Goal: Task Accomplishment & Management: Use online tool/utility

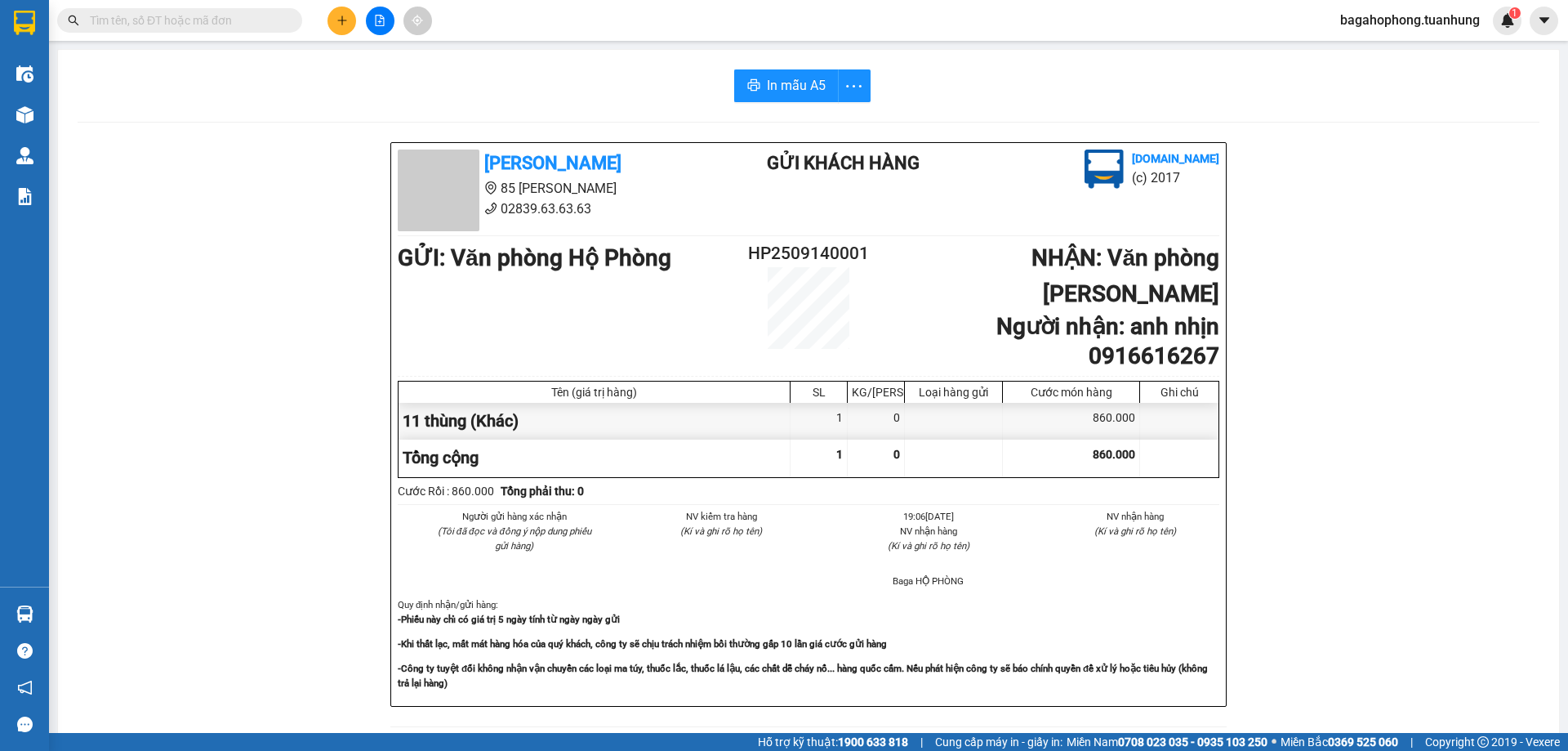
scroll to position [96, 0]
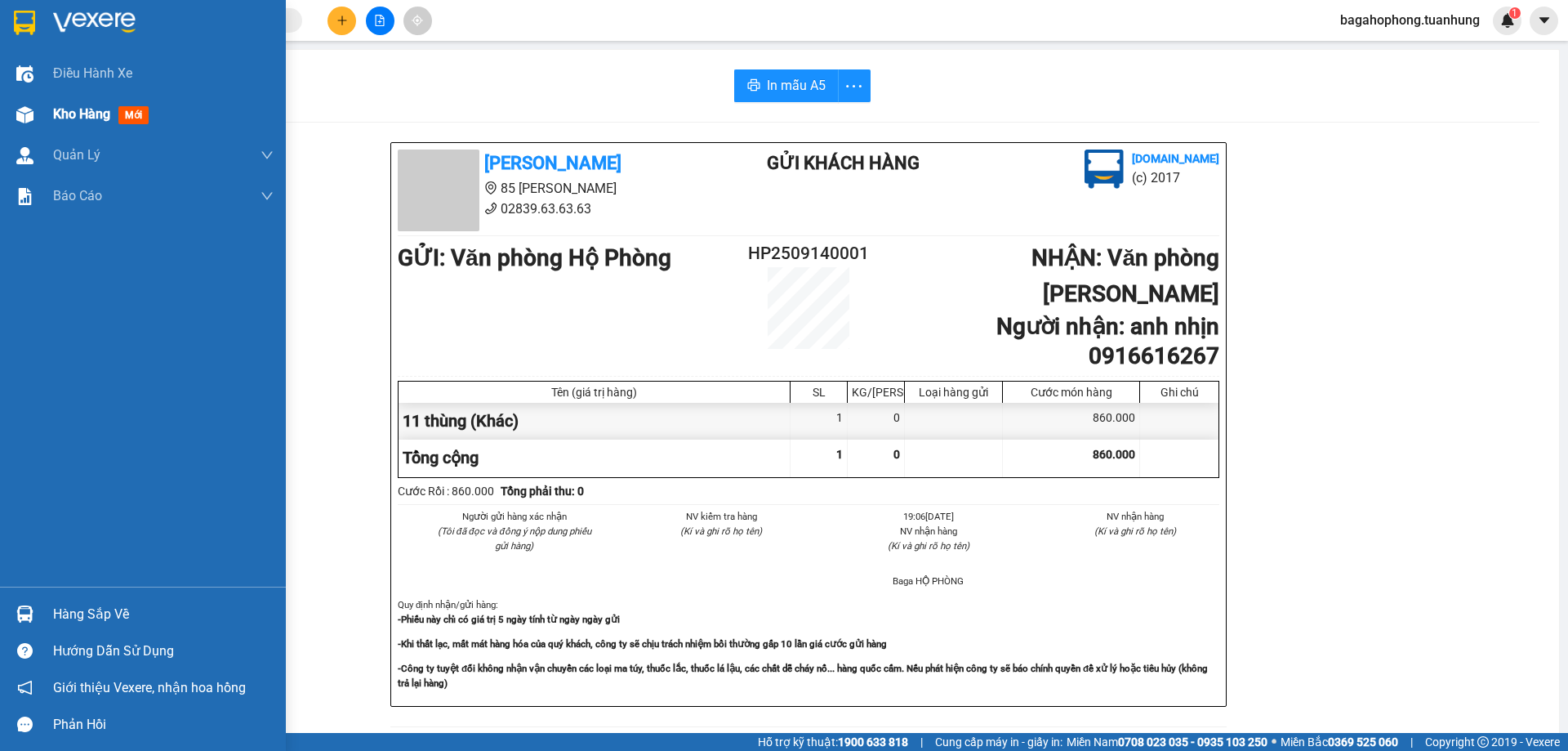
click at [87, 108] on span "Kho hàng" at bounding box center [82, 114] width 57 height 15
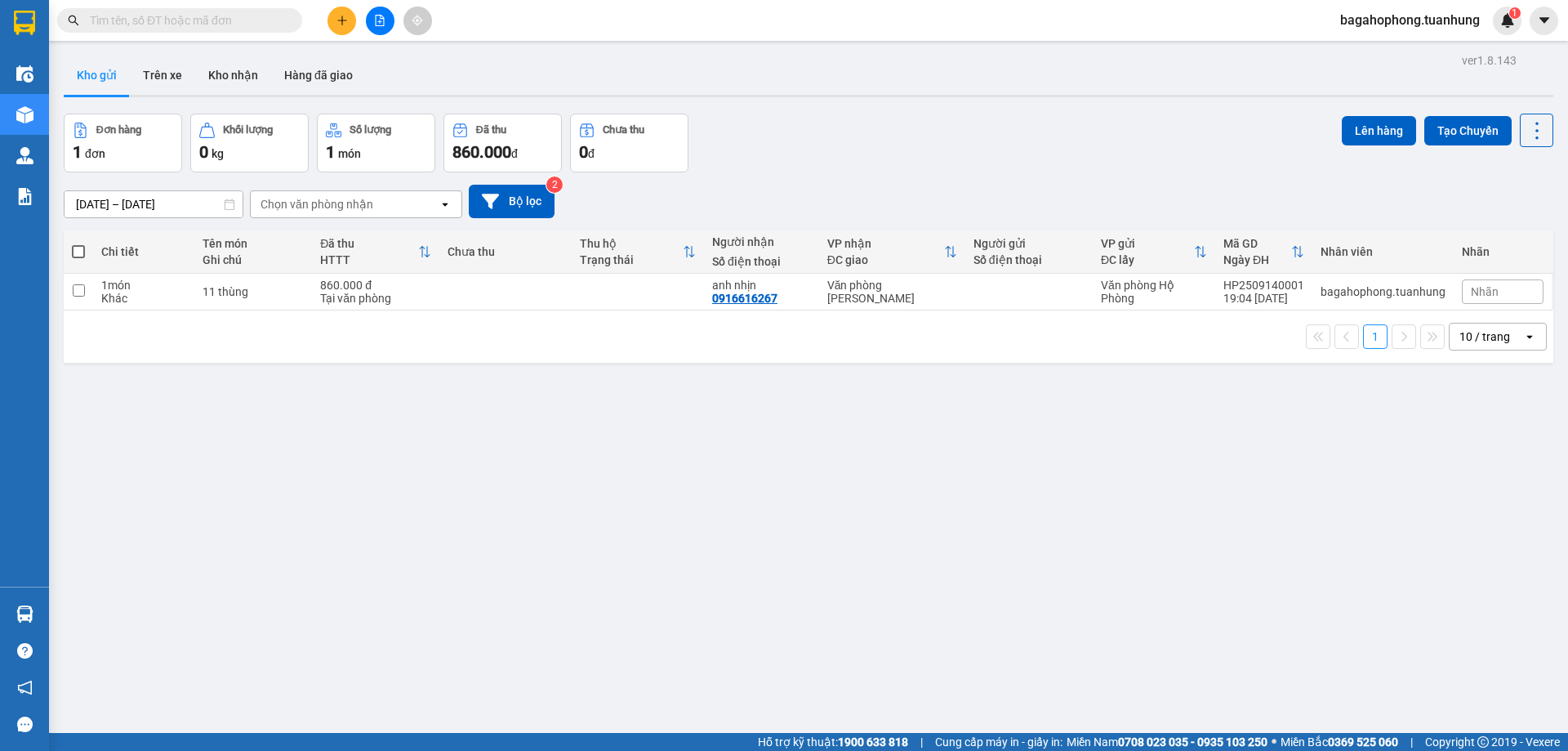
click at [76, 245] on span at bounding box center [78, 251] width 13 height 13
click at [78, 243] on input "checkbox" at bounding box center [78, 243] width 0 height 0
checkbox input "true"
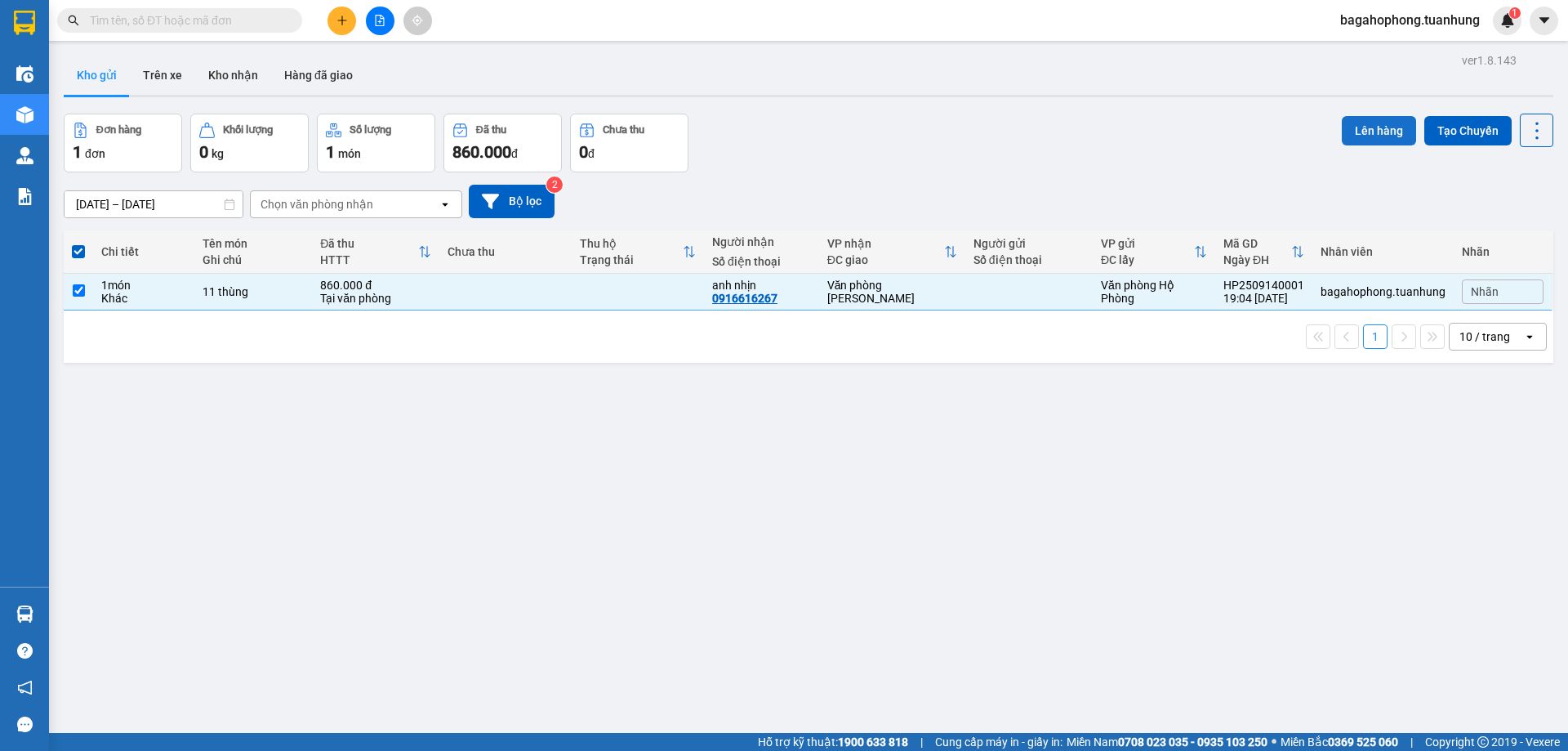
click at [1364, 122] on button "Lên hàng" at bounding box center [1379, 131] width 74 height 29
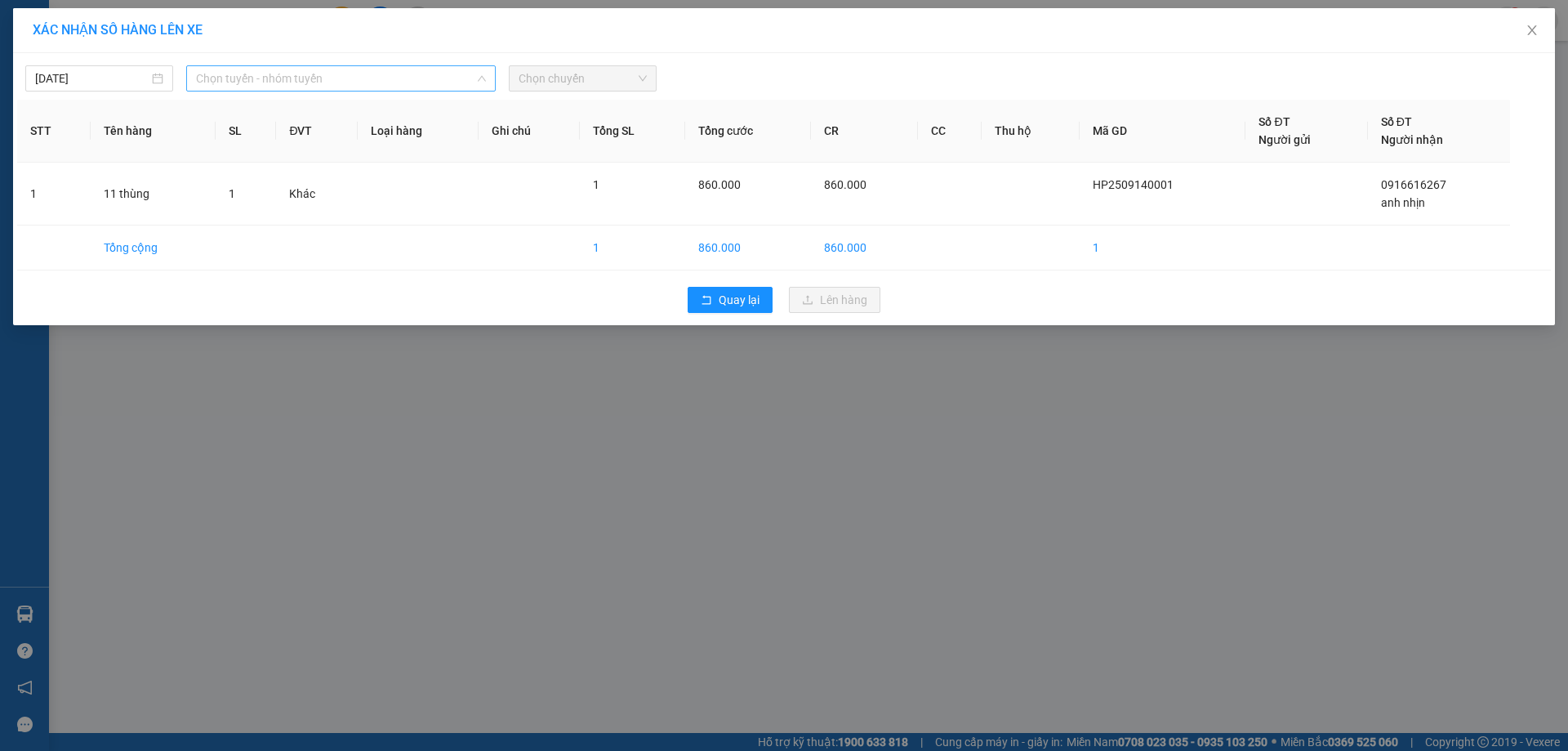
click at [369, 77] on span "Chọn tuyến - nhóm tuyến" at bounding box center [341, 78] width 290 height 24
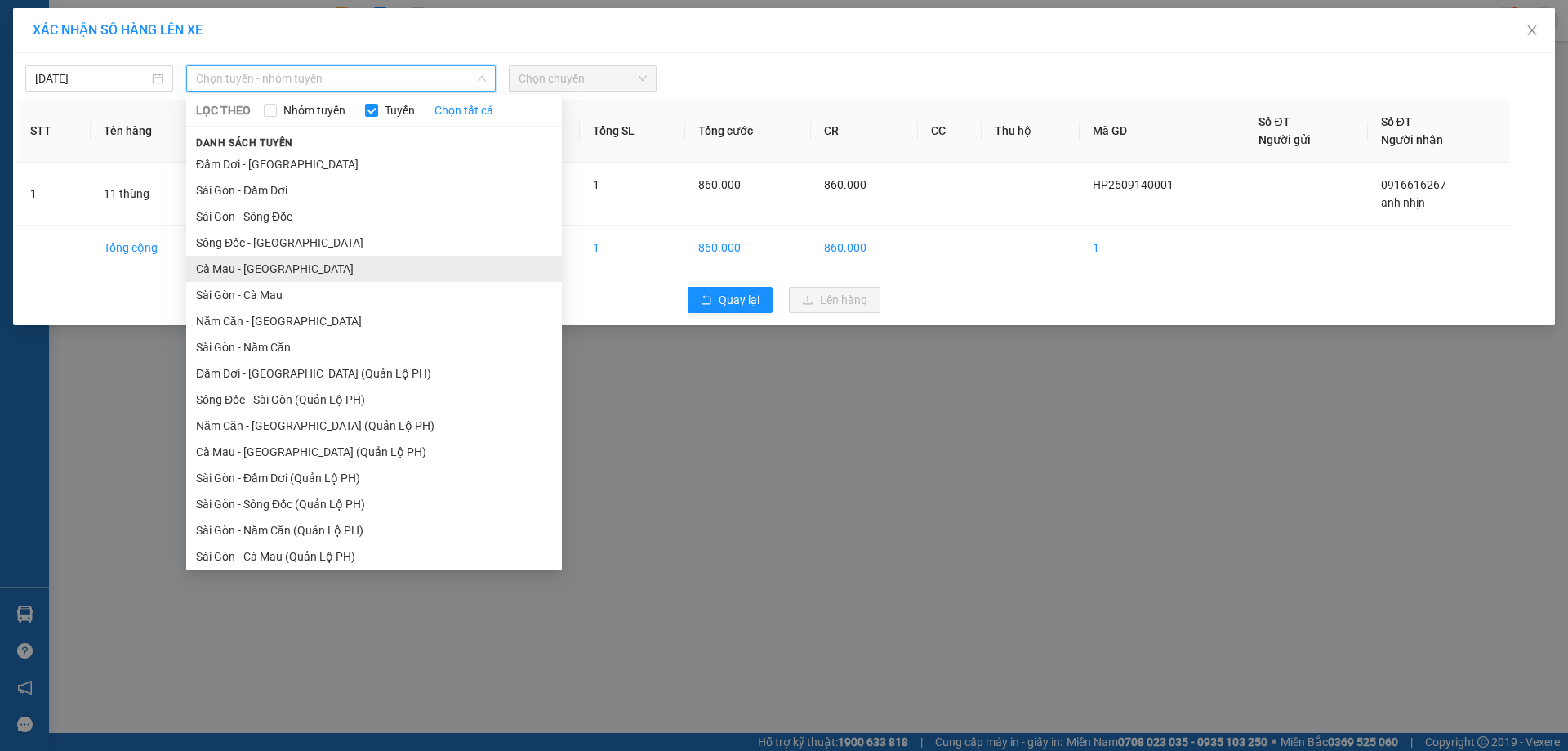
click at [300, 267] on li "Cà Mau - [GEOGRAPHIC_DATA]" at bounding box center [374, 268] width 376 height 26
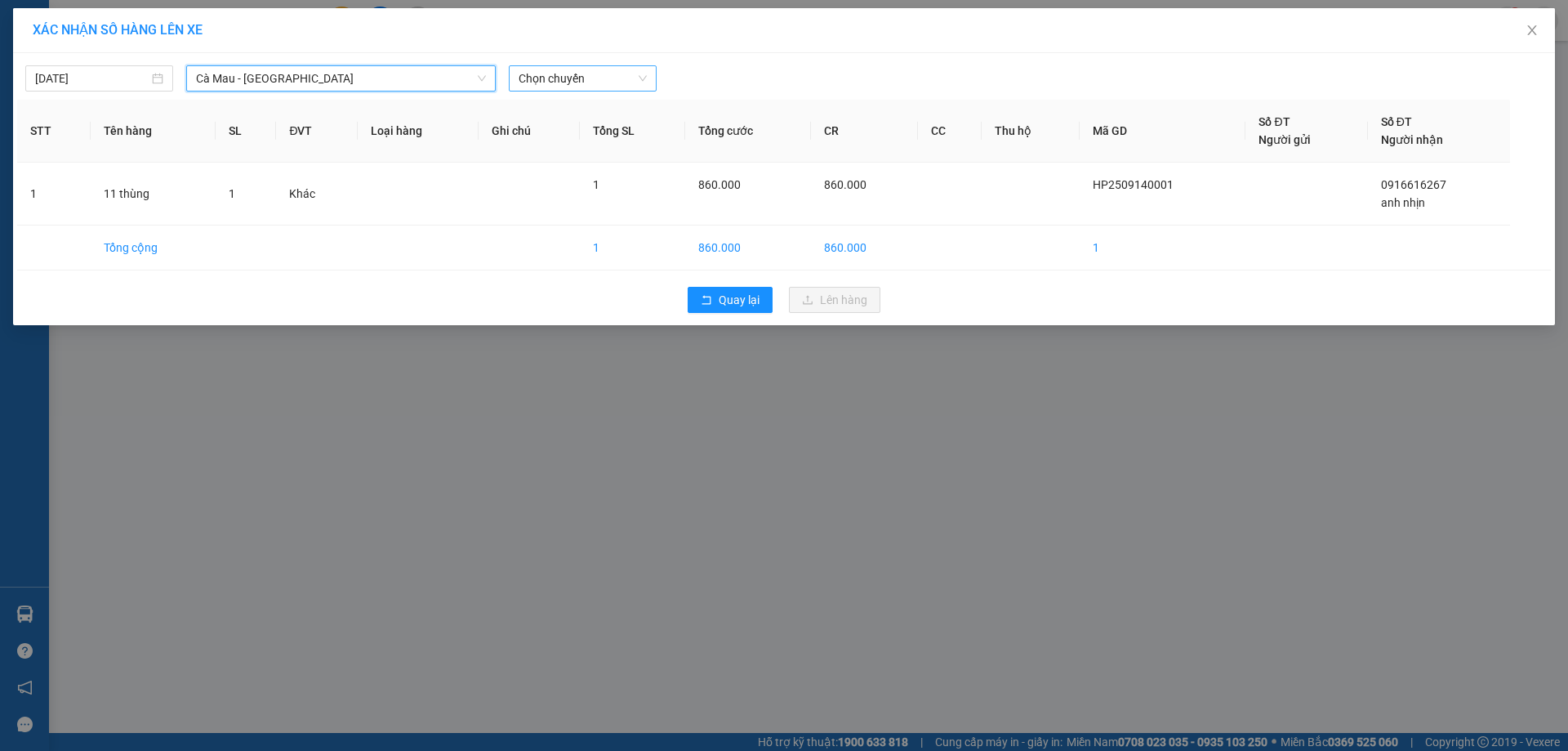
click at [607, 77] on span "Chọn chuyến" at bounding box center [582, 78] width 128 height 24
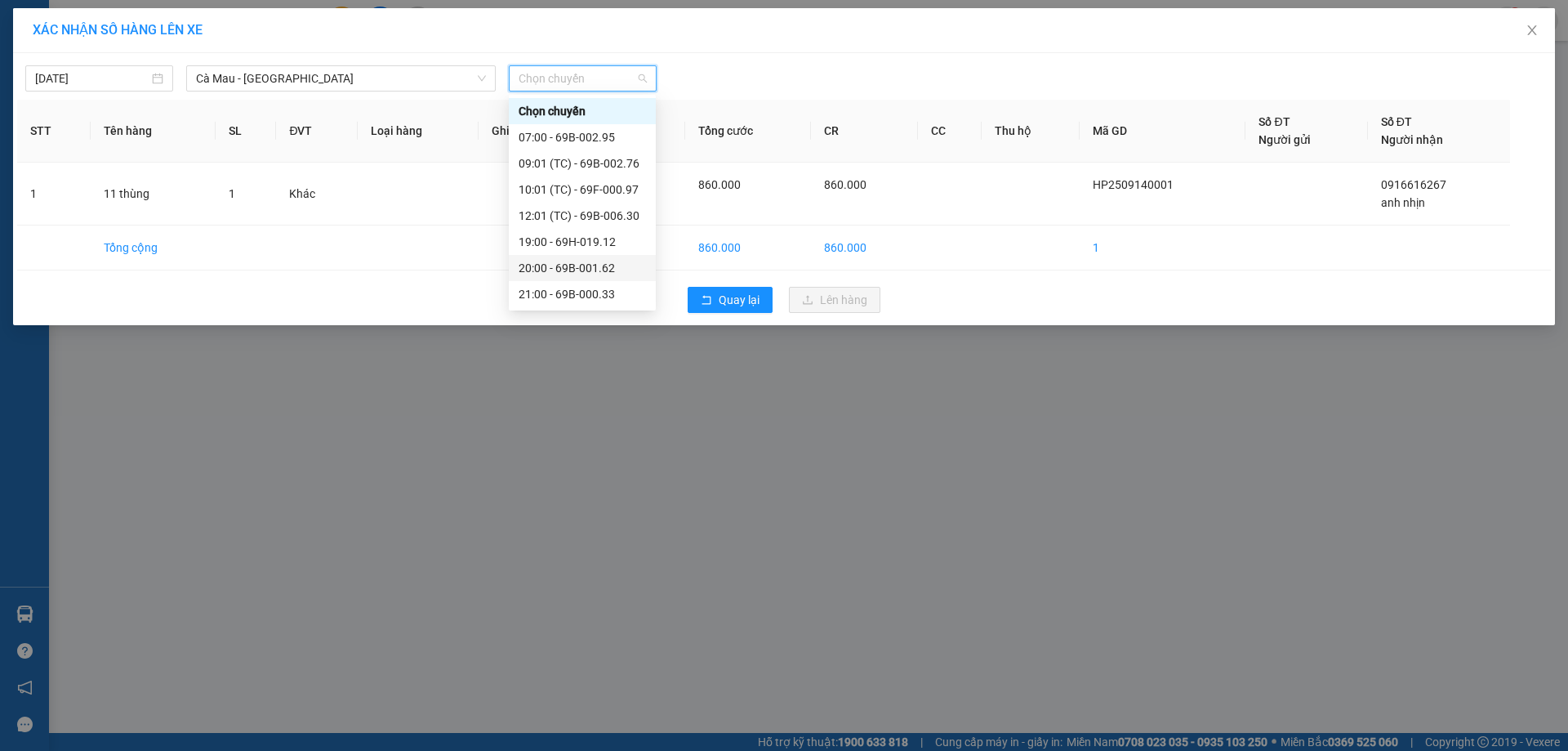
click at [624, 263] on div "20:00 - 69B-001.62" at bounding box center [582, 268] width 127 height 18
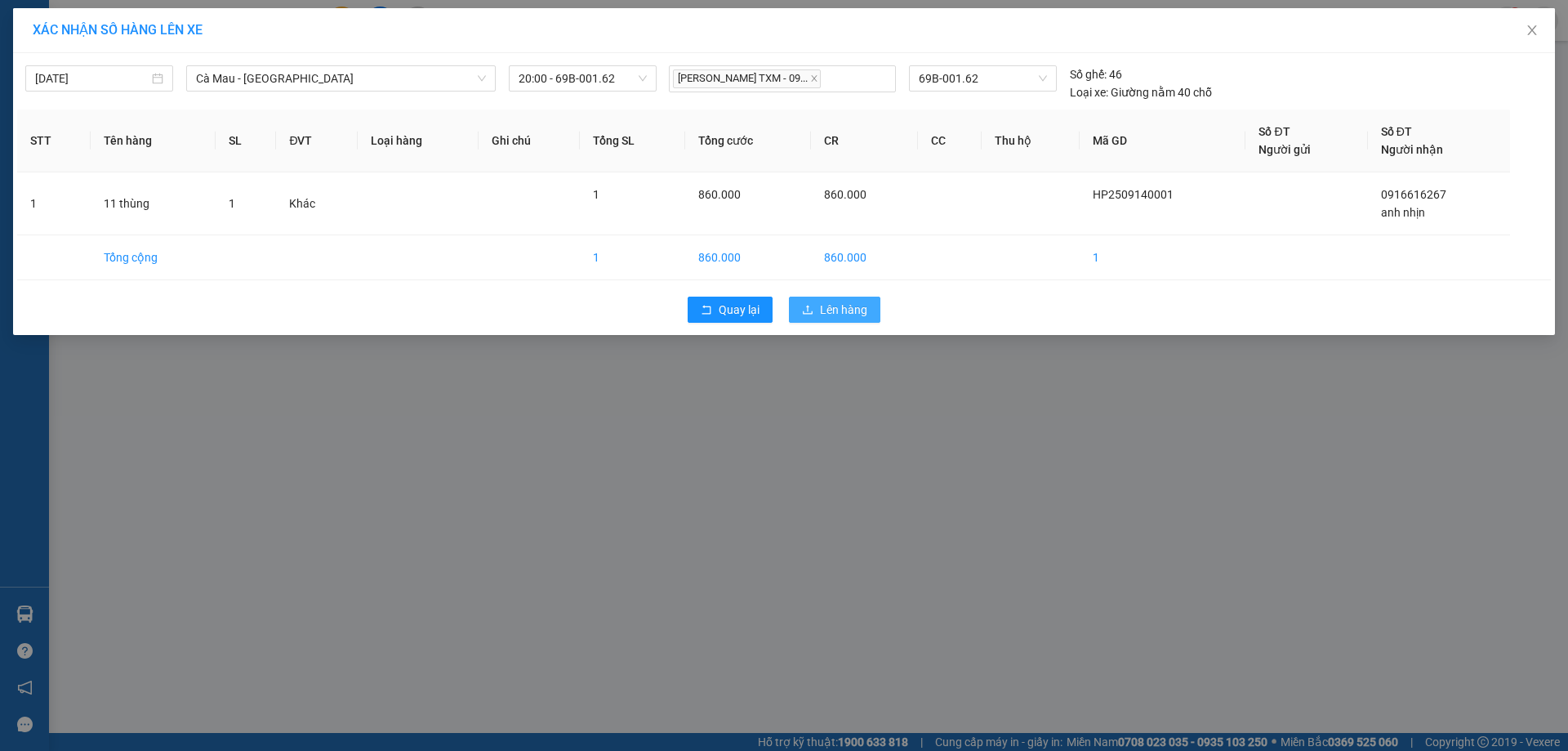
click at [843, 305] on span "Lên hàng" at bounding box center [844, 310] width 47 height 18
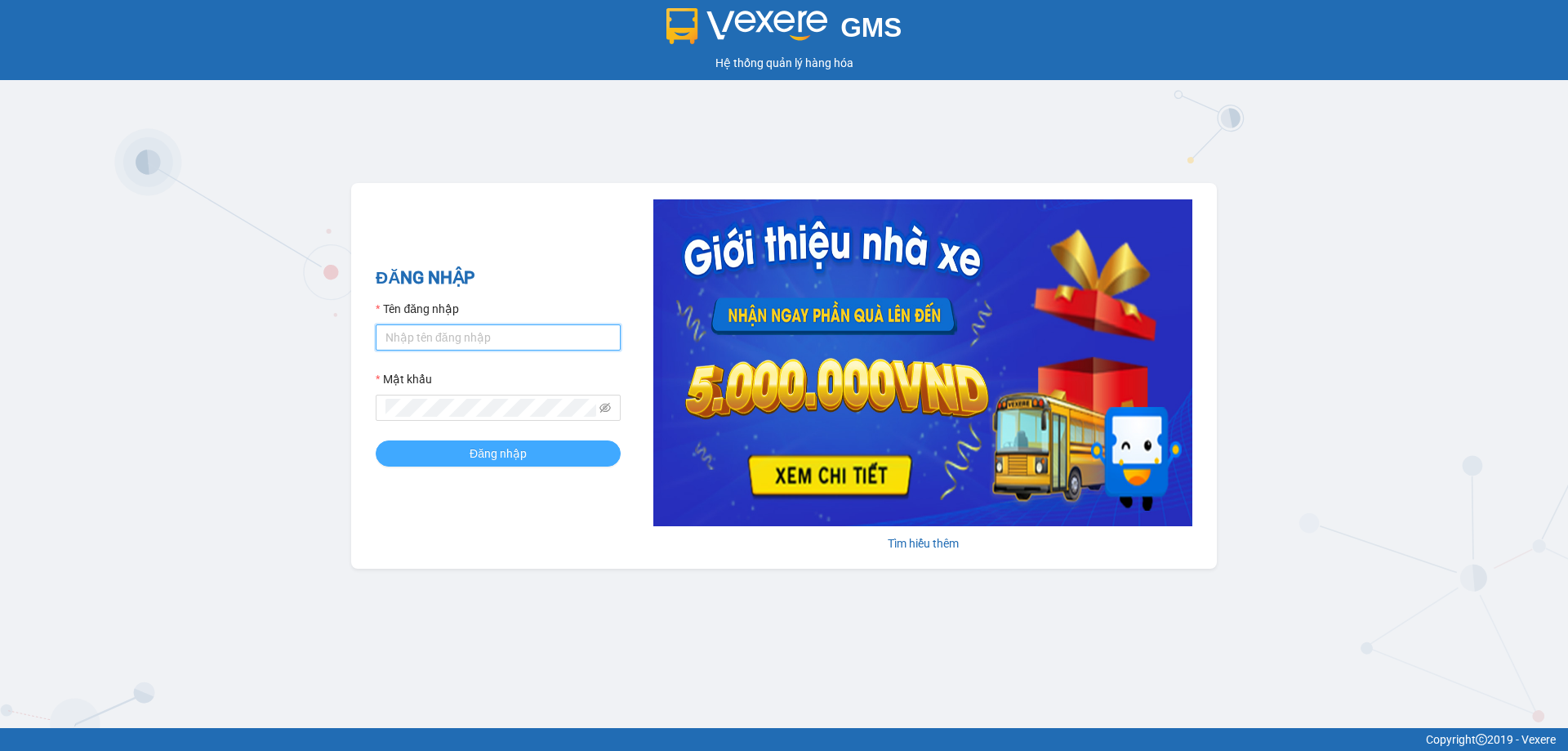
type input "bagahophong.tuanhung"
click at [489, 446] on span "Đăng nhập" at bounding box center [498, 453] width 57 height 18
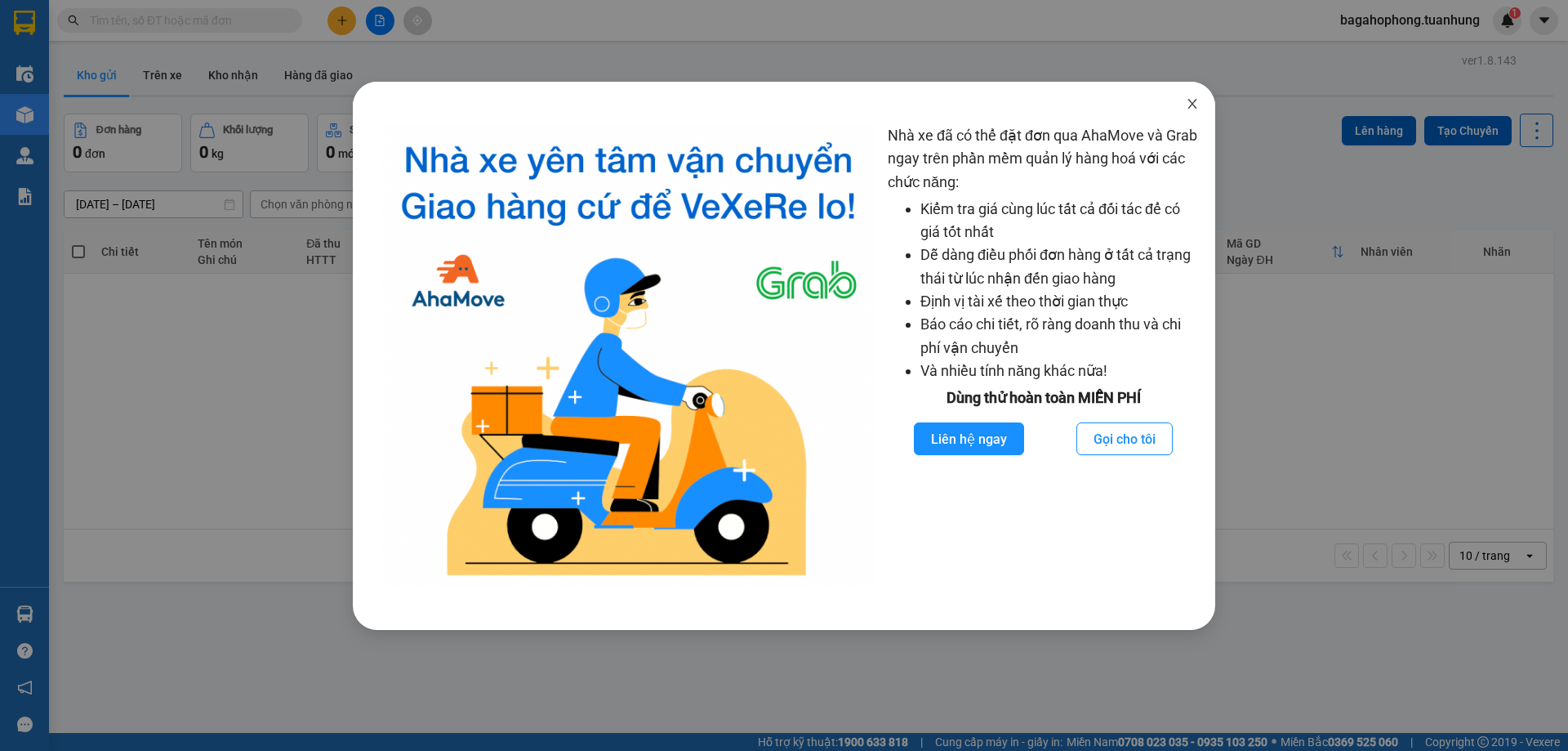
click at [1193, 101] on icon "close" at bounding box center [1192, 103] width 13 height 13
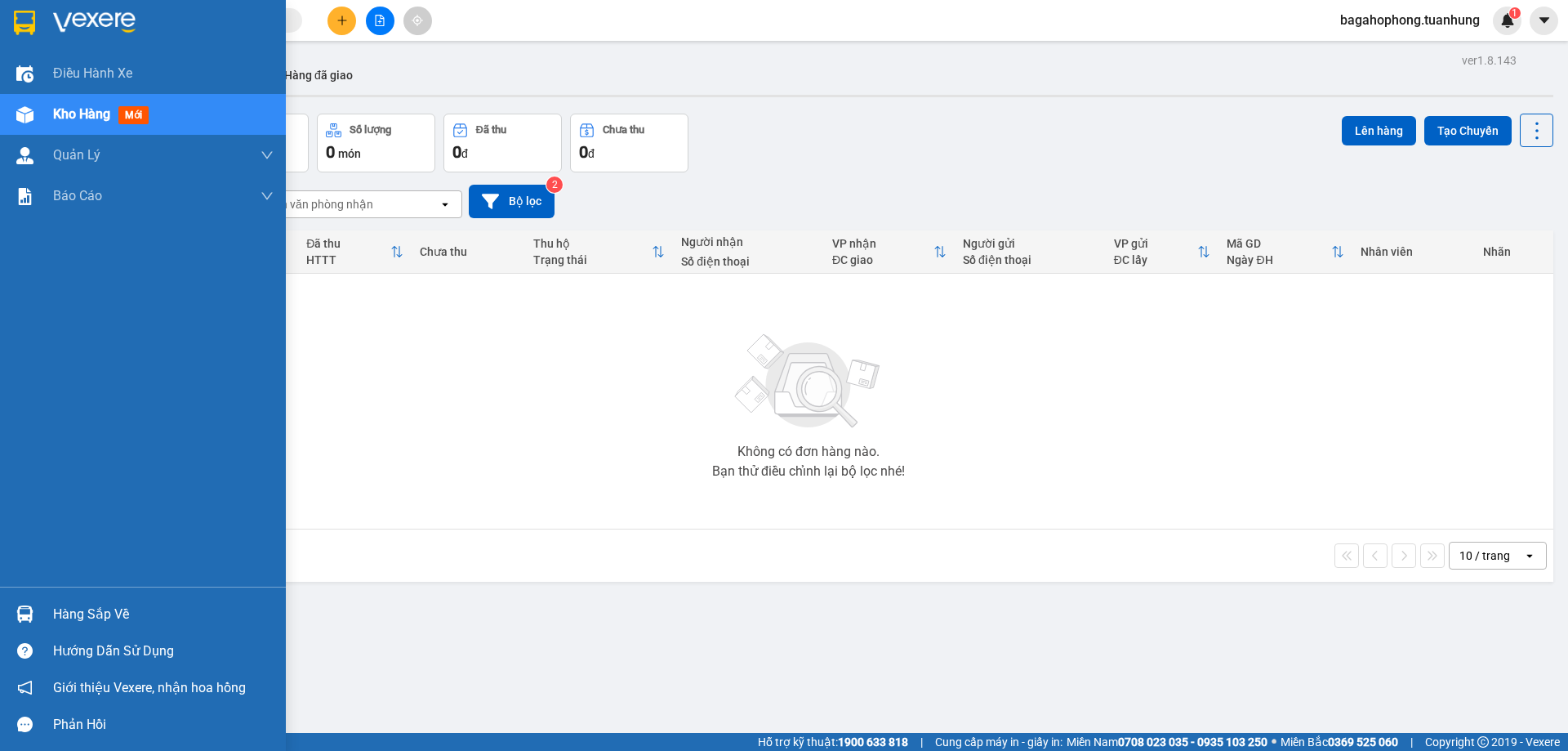
click at [131, 608] on div "Hàng sắp về" at bounding box center [163, 614] width 220 height 24
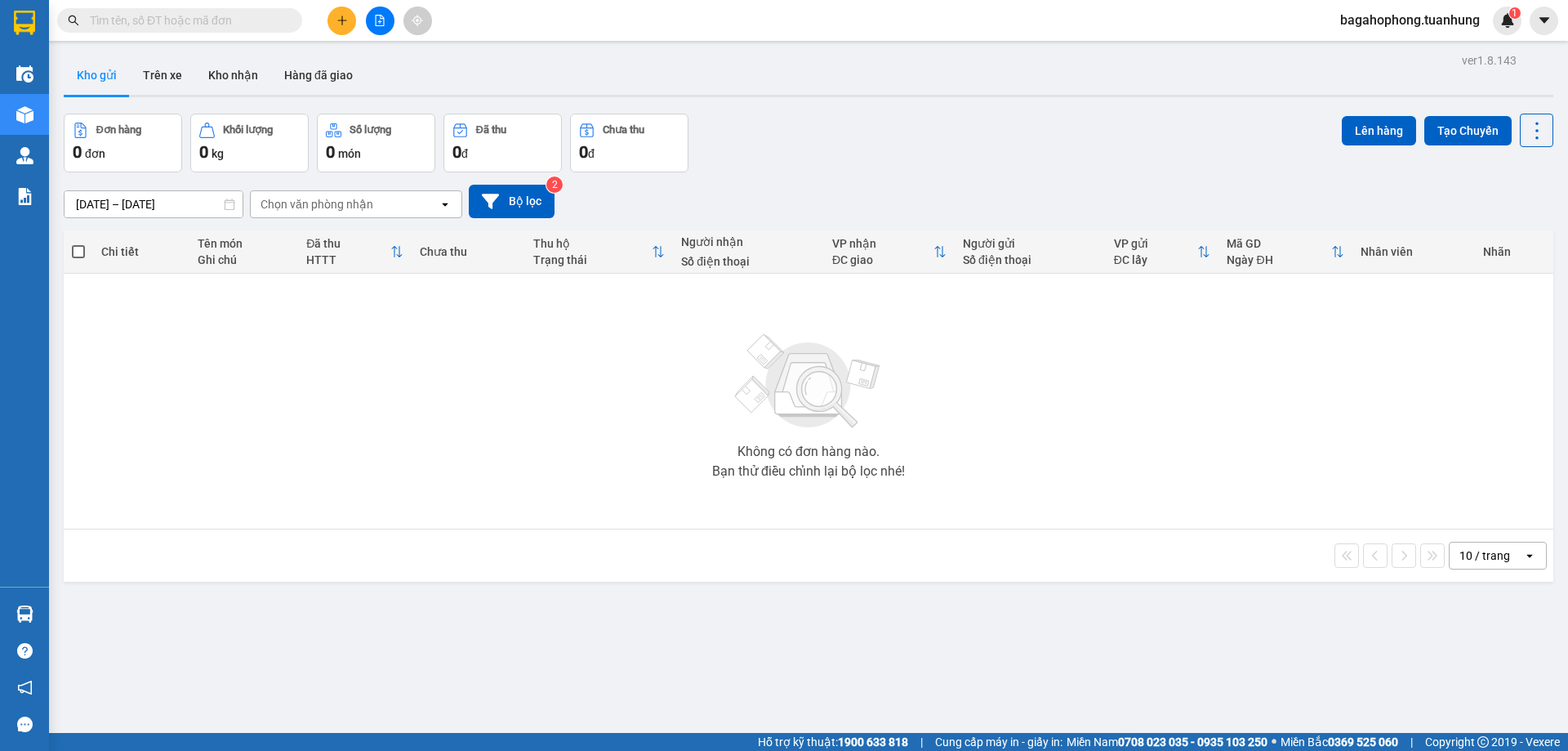
click at [812, 579] on section "Kết quả tìm kiếm ( 0 ) Bộ lọc No Data bagahophong.tuanhung 1 Điều hành xe Kho h…" at bounding box center [784, 375] width 1568 height 751
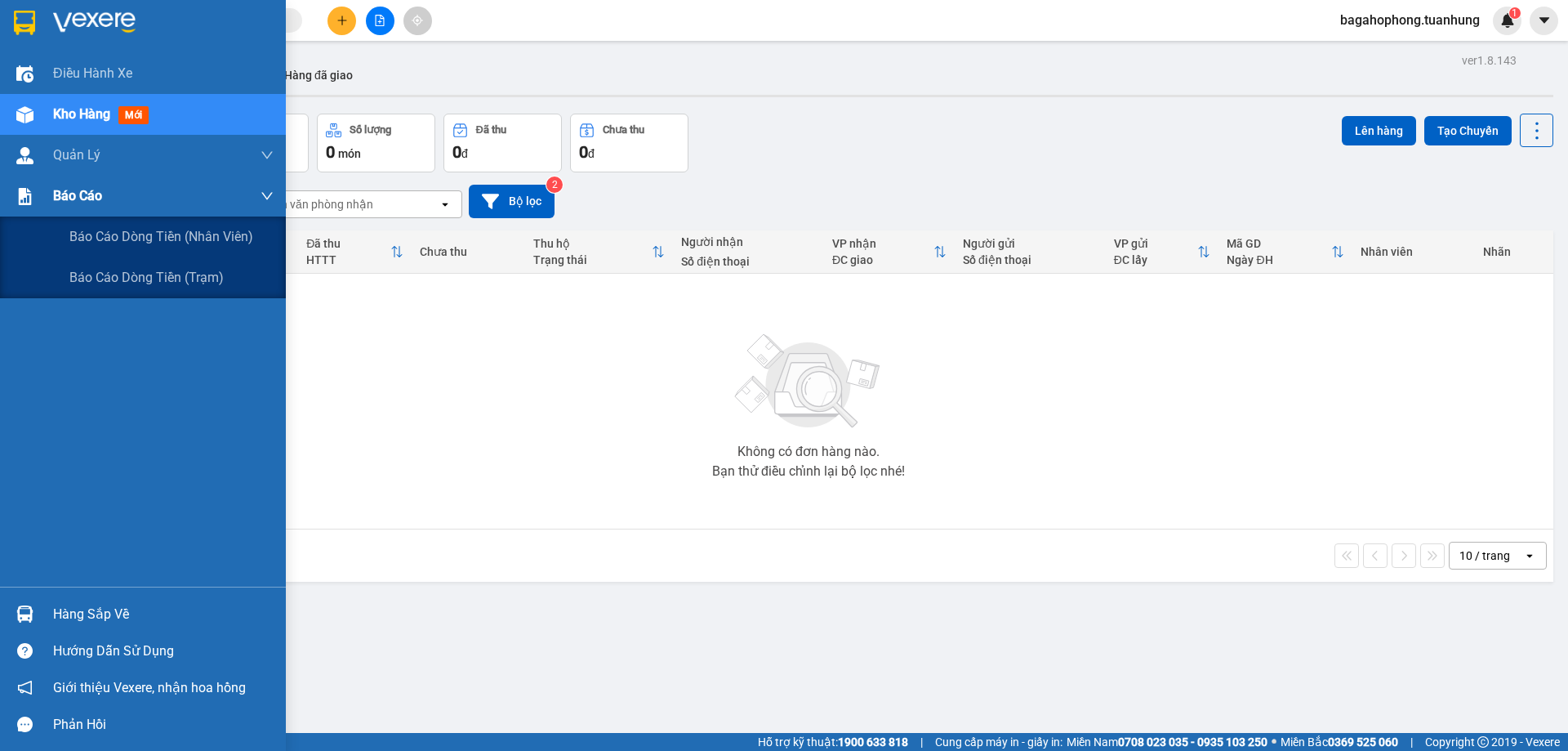
click at [109, 188] on div "Báo cáo" at bounding box center [163, 195] width 220 height 40
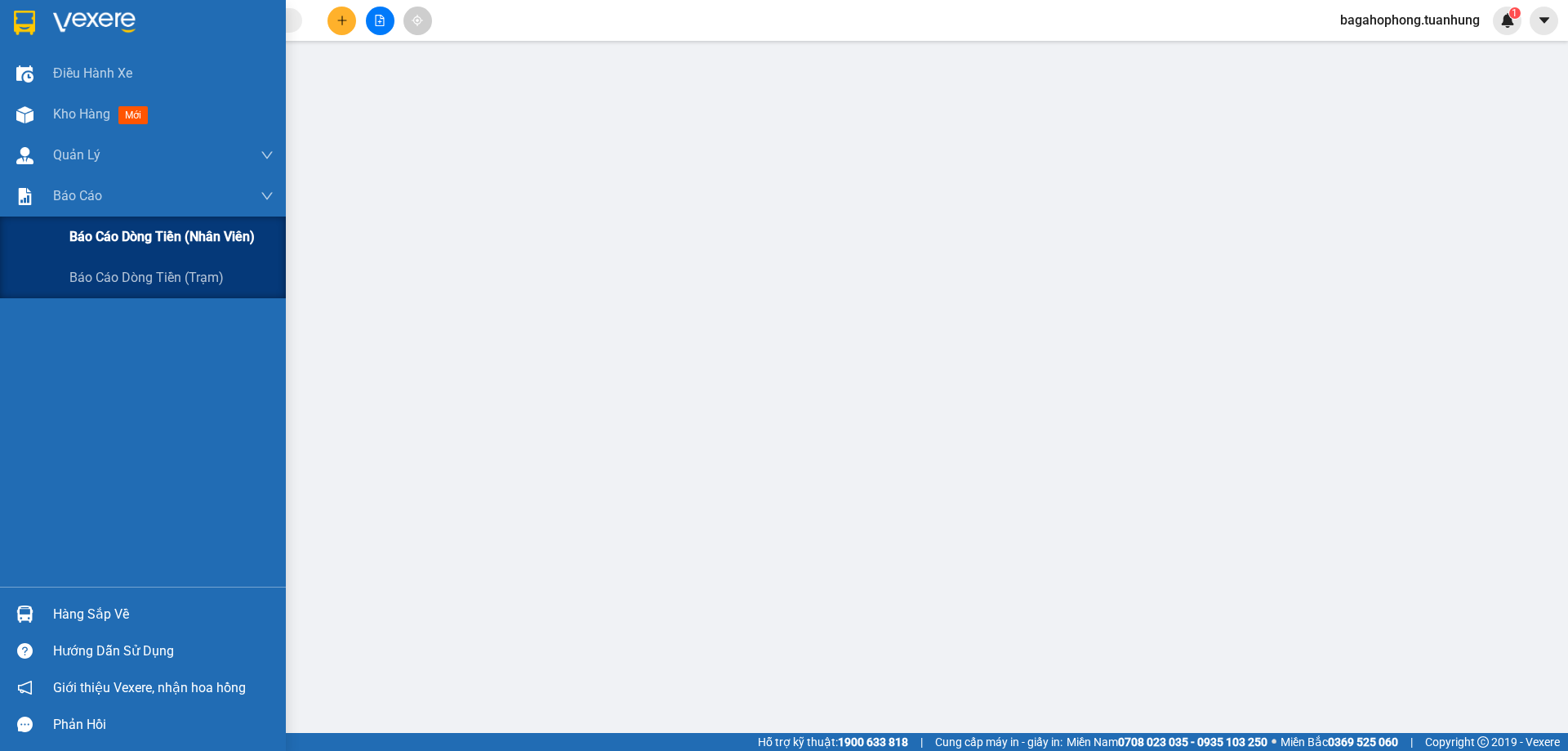
click at [131, 231] on span "Báo cáo dòng tiền (nhân viên)" at bounding box center [163, 237] width 186 height 21
